Goal: Communication & Community: Answer question/provide support

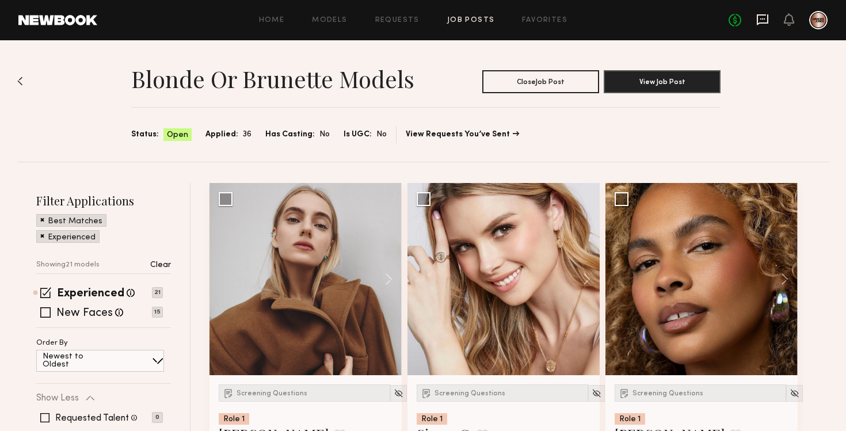
click at [768, 20] on icon at bounding box center [763, 19] width 12 height 11
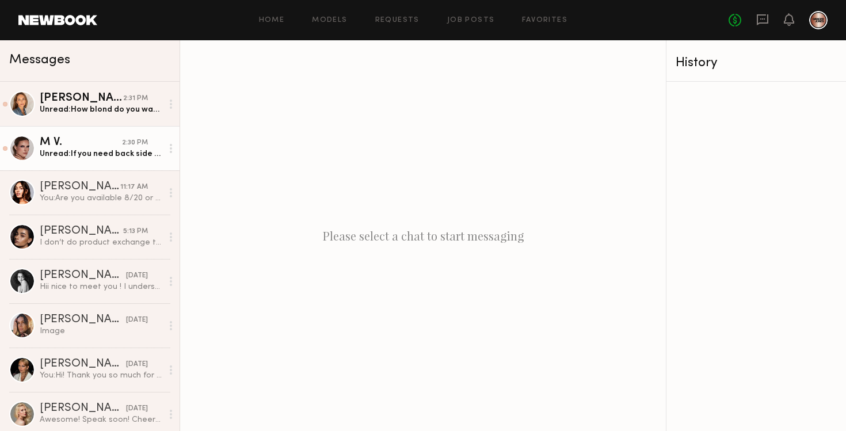
click at [86, 153] on div "Unread: If you need back side I can take them when I come back from a delivery …" at bounding box center [101, 154] width 123 height 11
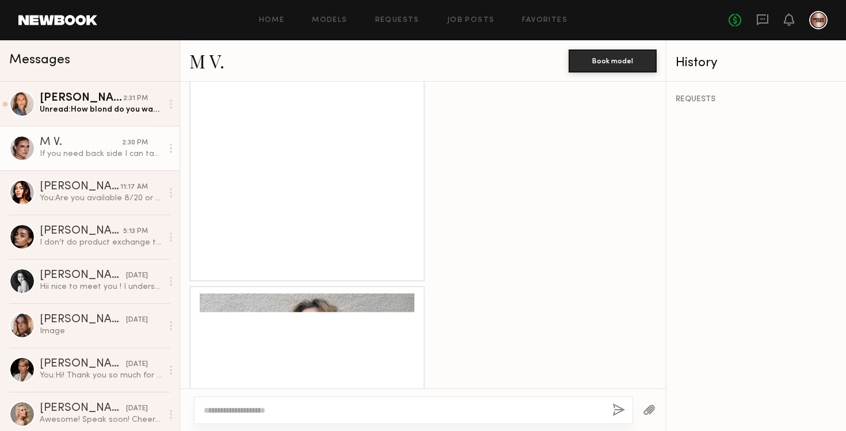
scroll to position [746, 0]
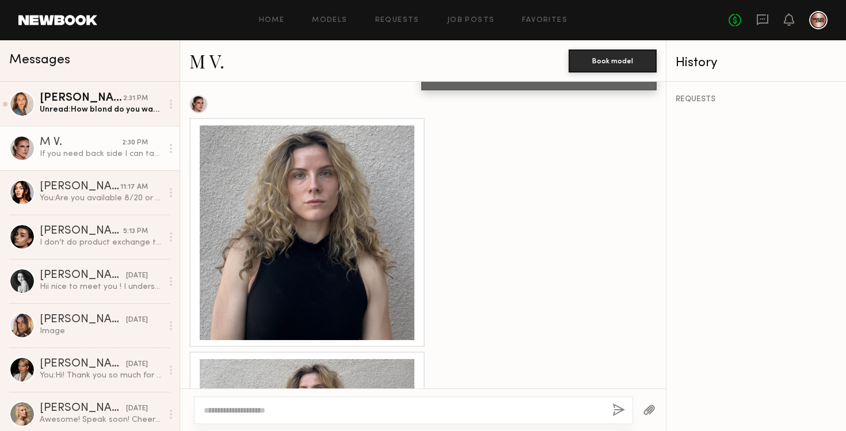
click at [347, 231] on div at bounding box center [307, 233] width 215 height 215
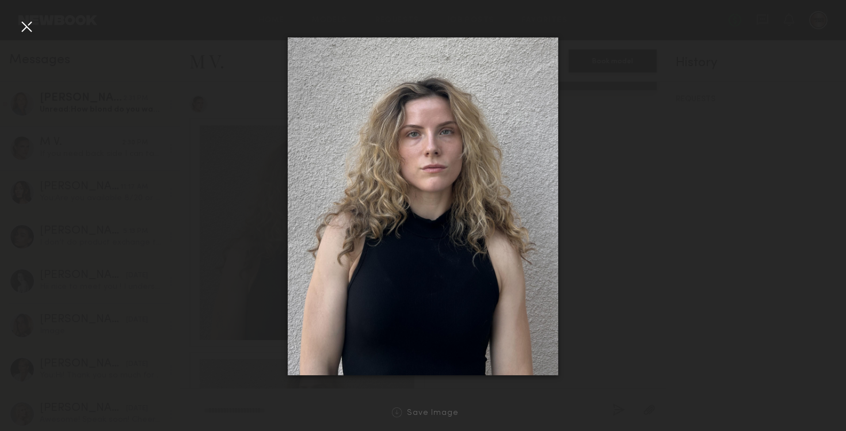
click at [658, 227] on div at bounding box center [423, 206] width 846 height 376
click at [16, 20] on div at bounding box center [423, 206] width 846 height 376
click at [24, 26] on div at bounding box center [26, 26] width 18 height 18
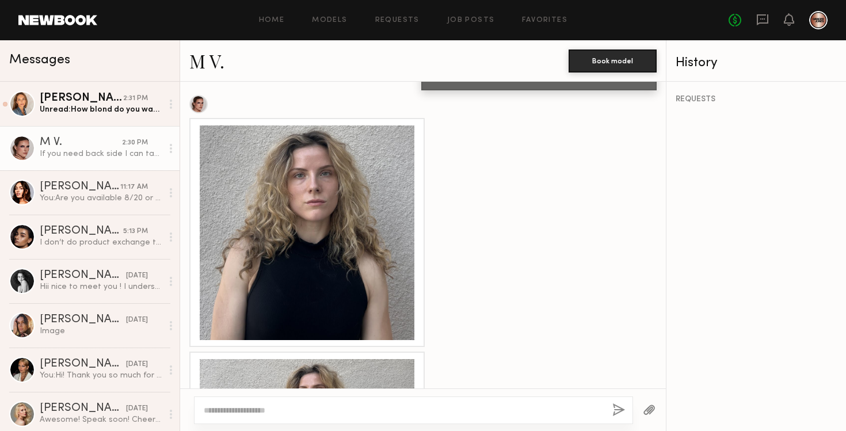
scroll to position [885, 0]
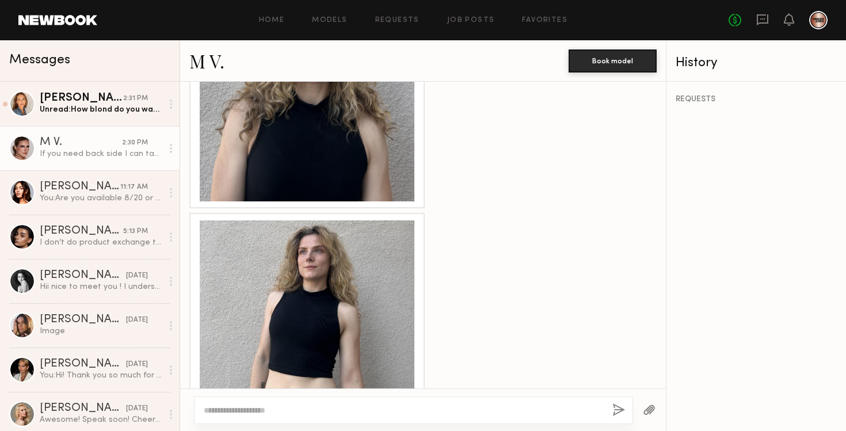
click at [310, 290] on div at bounding box center [307, 328] width 215 height 215
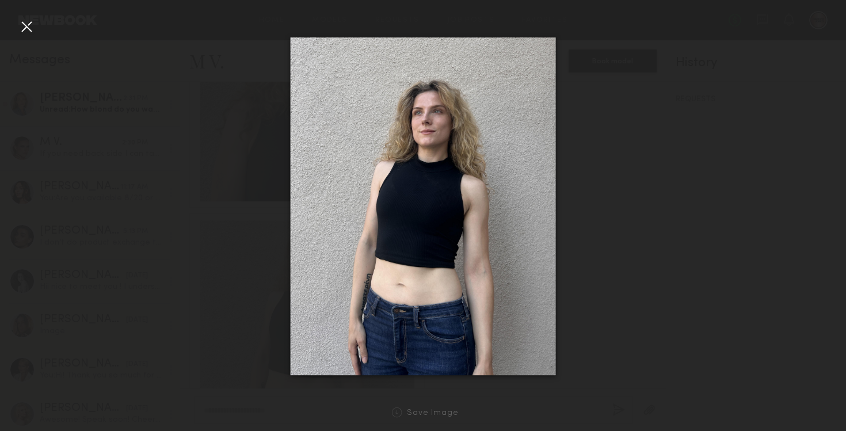
click at [28, 27] on div at bounding box center [26, 26] width 18 height 18
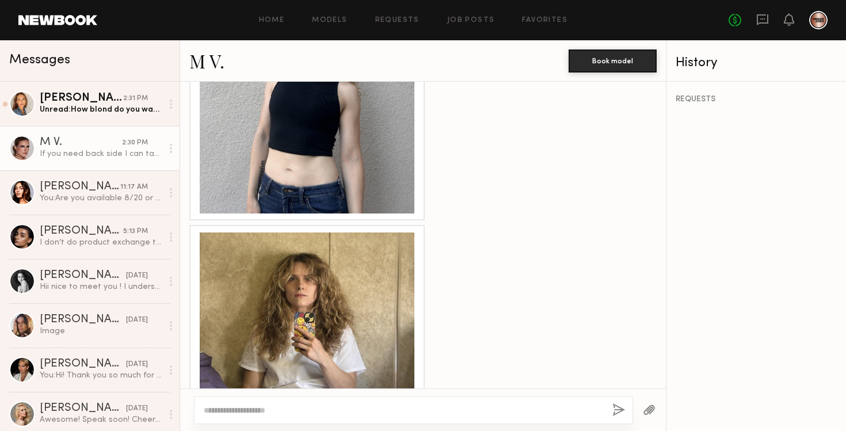
scroll to position [1228, 0]
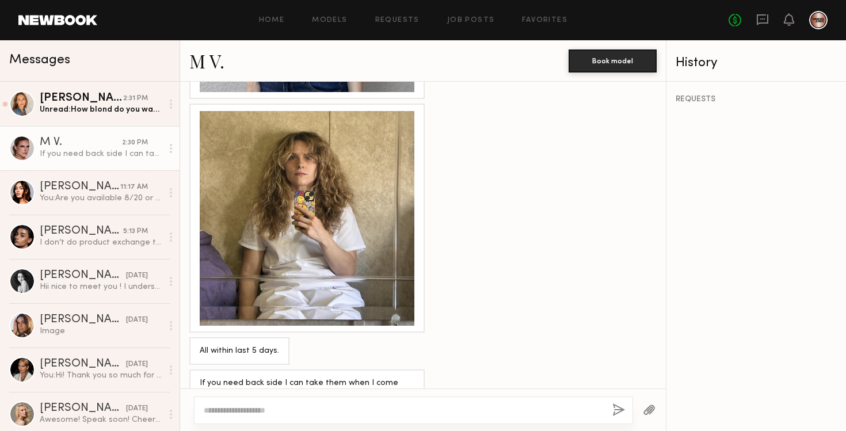
click at [356, 236] on div at bounding box center [307, 218] width 215 height 215
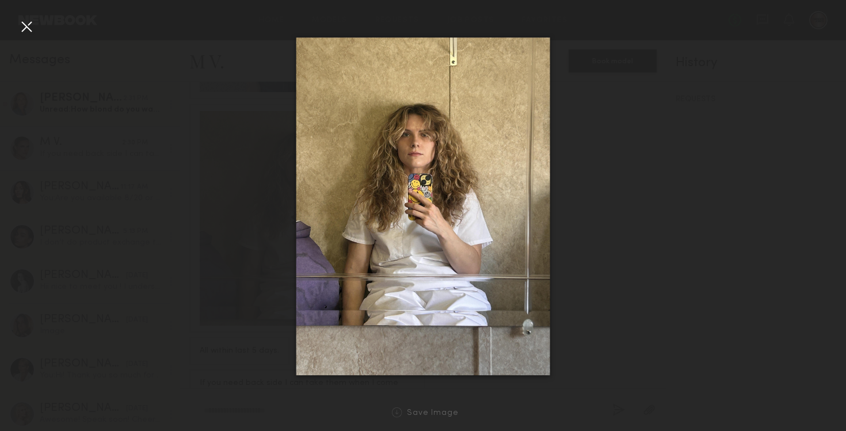
click at [30, 25] on div at bounding box center [26, 26] width 18 height 18
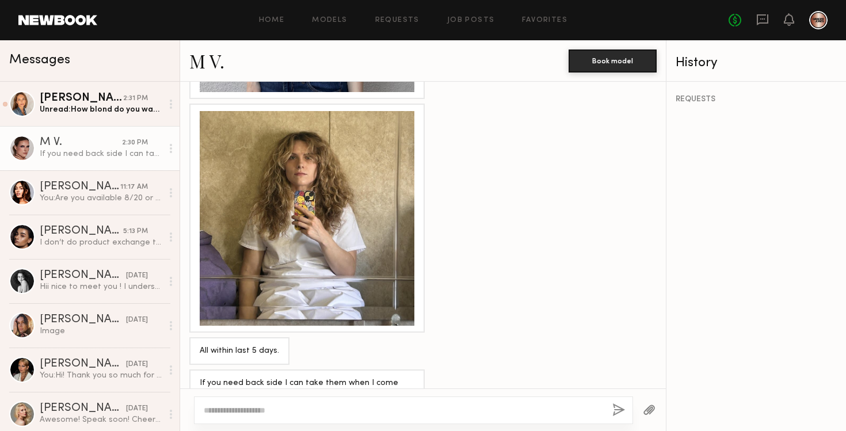
scroll to position [1245, 0]
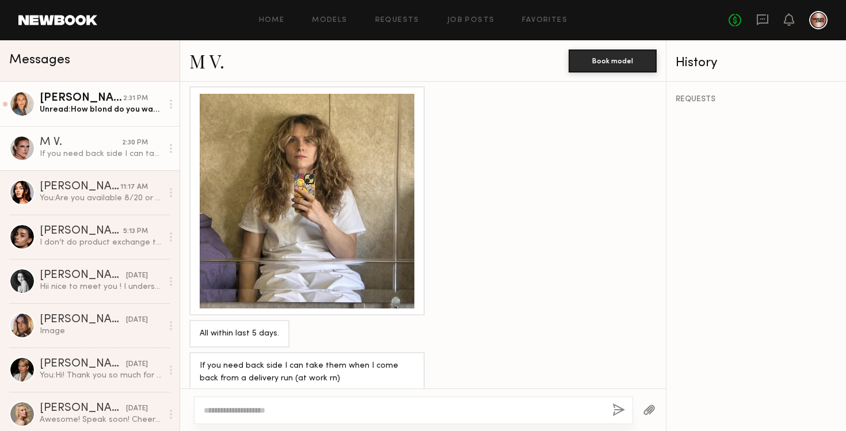
click at [89, 112] on div "Unread: How blond do you want to do it?" at bounding box center [101, 109] width 123 height 11
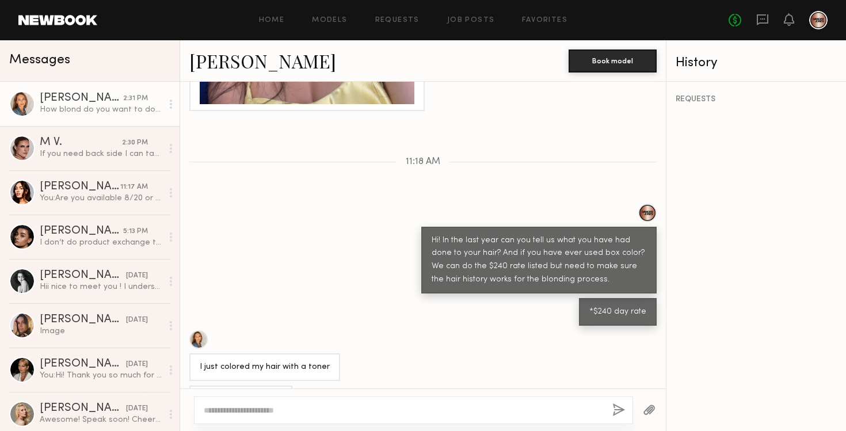
scroll to position [925, 0]
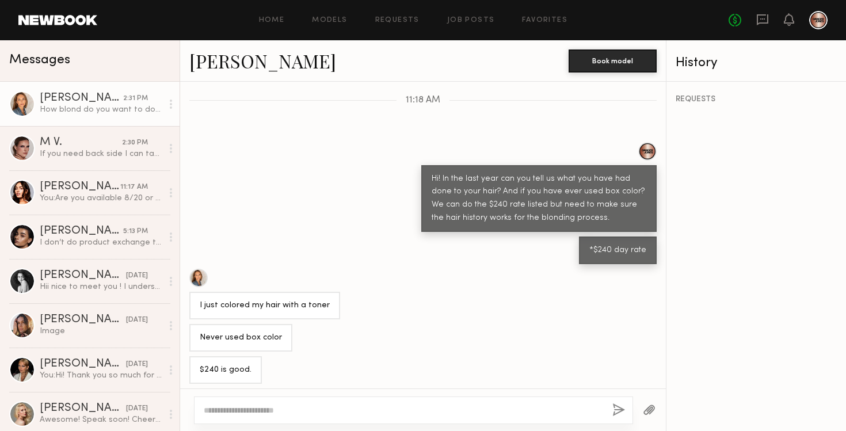
click at [343, 401] on div at bounding box center [413, 411] width 439 height 28
click at [331, 408] on textarea at bounding box center [404, 411] width 400 height 12
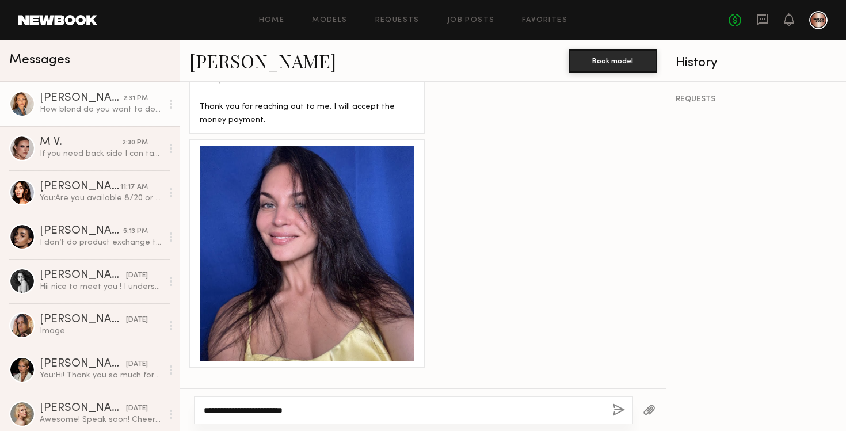
scroll to position [601, 0]
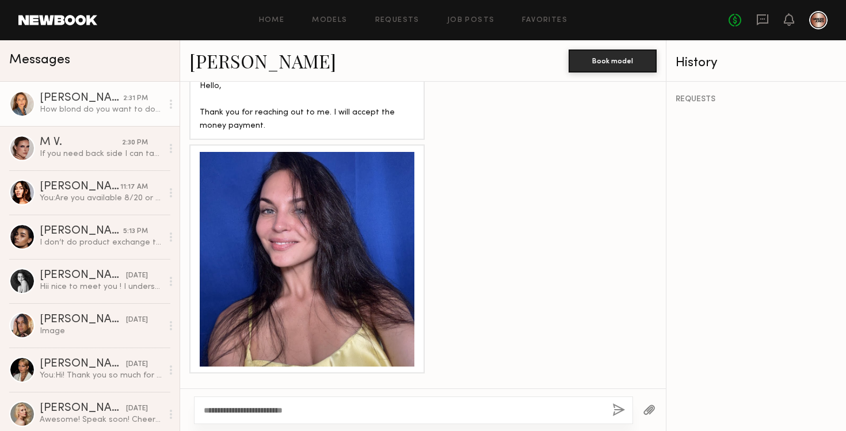
click at [328, 258] on div at bounding box center [307, 259] width 215 height 215
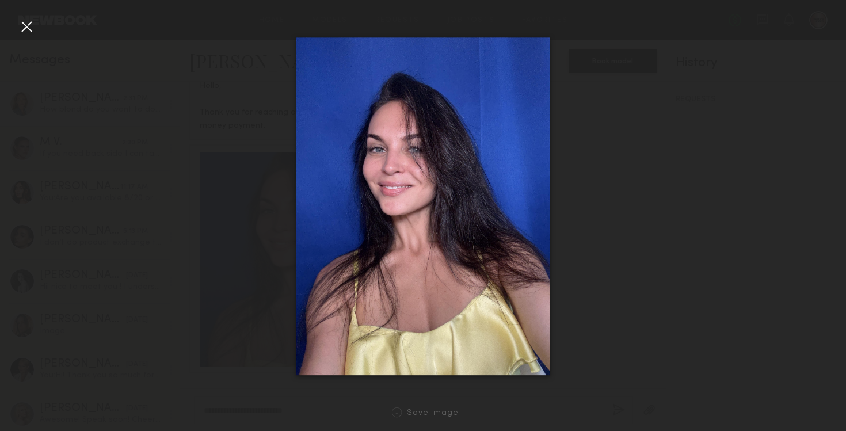
click at [20, 31] on div at bounding box center [26, 26] width 18 height 18
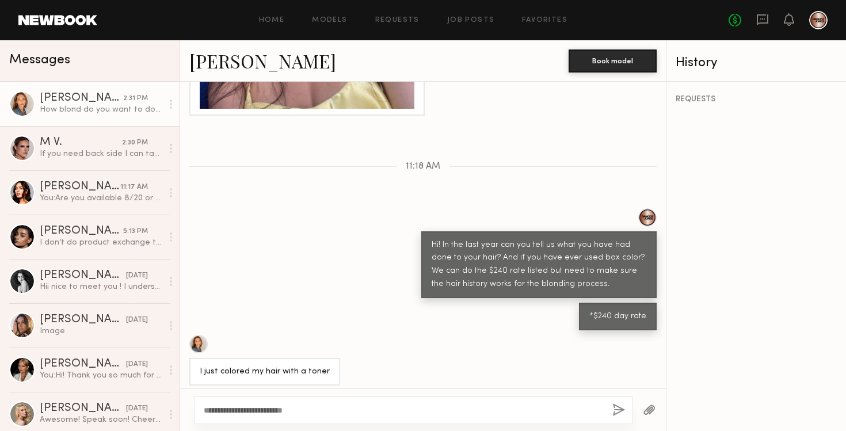
scroll to position [925, 0]
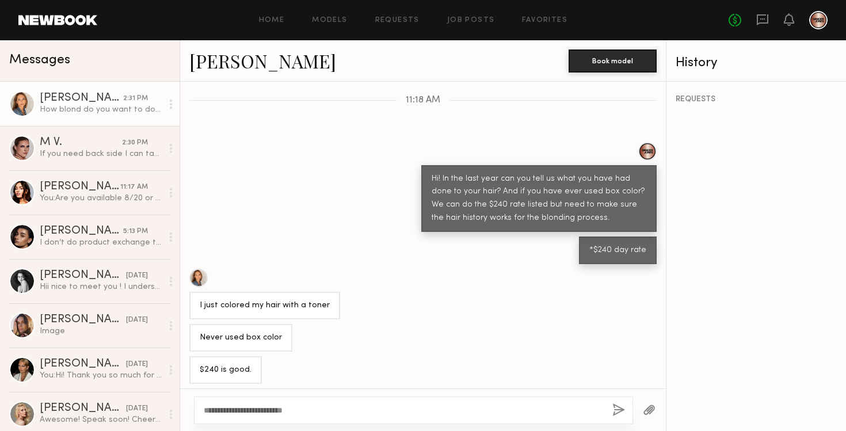
click at [339, 401] on div "**********" at bounding box center [413, 411] width 439 height 28
click at [322, 408] on textarea "**********" at bounding box center [404, 411] width 400 height 12
type textarea "**********"
click at [618, 412] on button "button" at bounding box center [619, 411] width 13 height 14
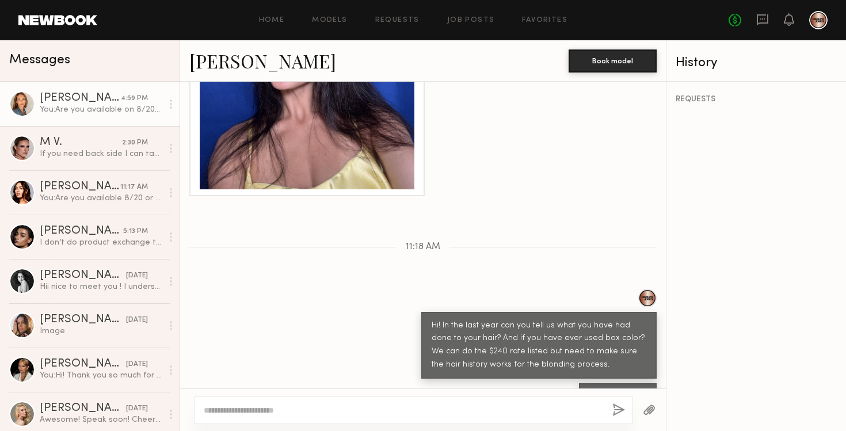
scroll to position [947, 0]
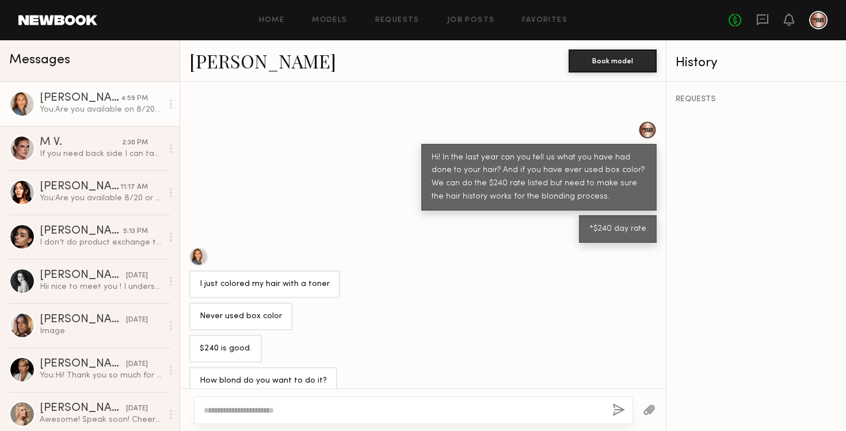
click at [464, 415] on textarea at bounding box center [404, 411] width 400 height 12
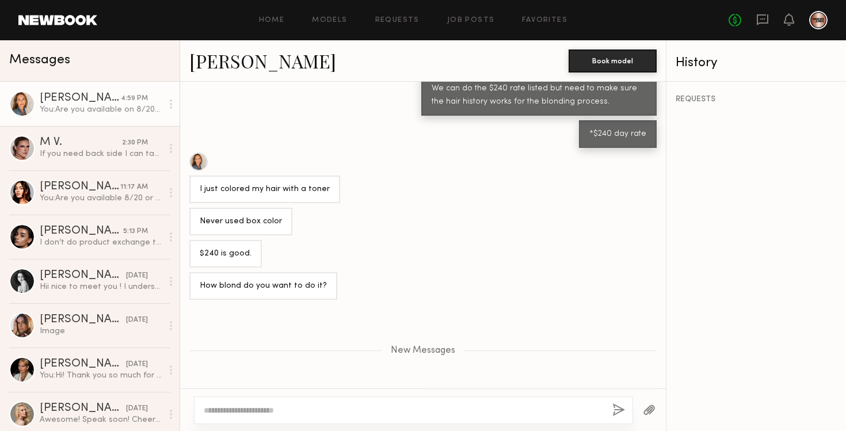
scroll to position [1058, 0]
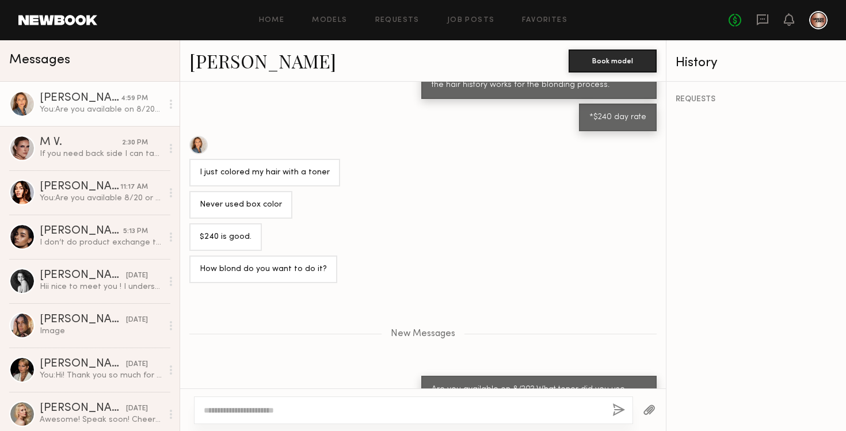
click at [402, 413] on textarea at bounding box center [404, 411] width 400 height 12
type textarea "**********"
click at [641, 408] on div at bounding box center [649, 410] width 33 height 28
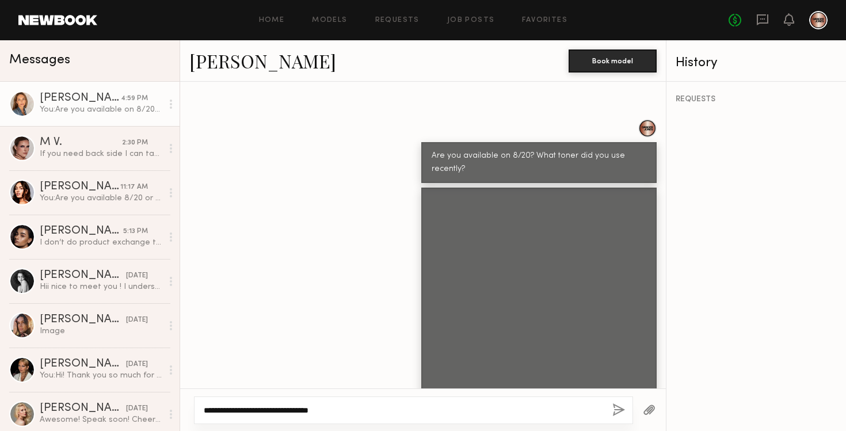
click at [577, 412] on textarea "**********" at bounding box center [404, 411] width 400 height 12
click at [613, 408] on button "button" at bounding box center [619, 411] width 13 height 14
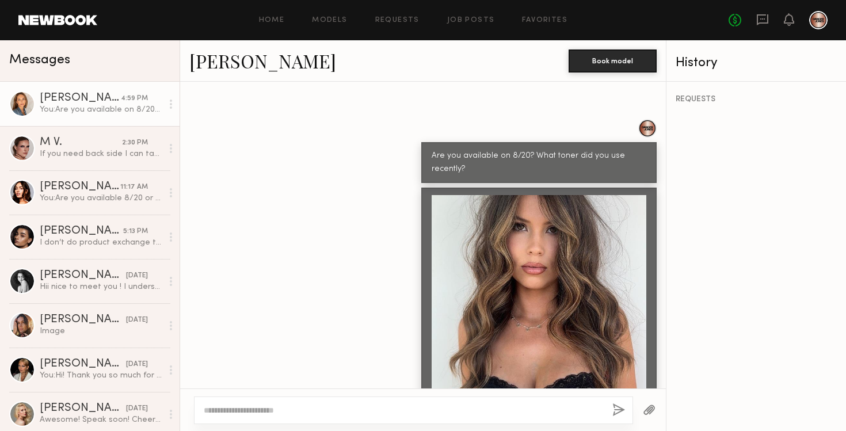
scroll to position [1347, 0]
